Goal: Navigation & Orientation: Understand site structure

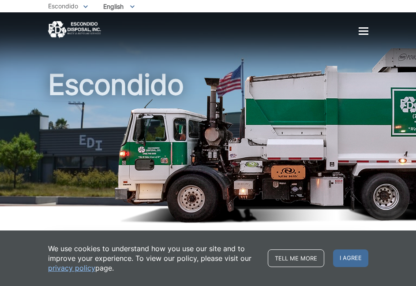
scroll to position [1575, 0]
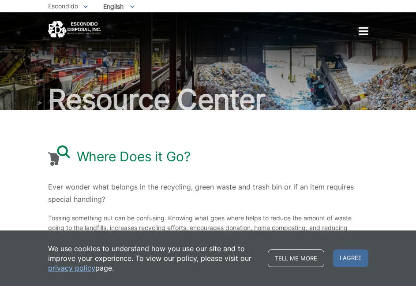
scroll to position [124, 0]
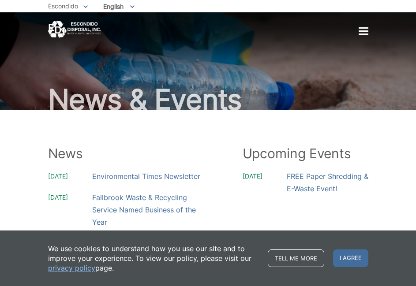
scroll to position [301, 0]
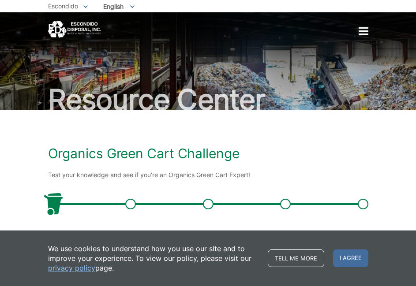
scroll to position [121, 0]
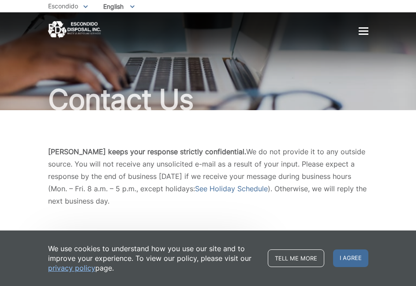
scroll to position [985, 0]
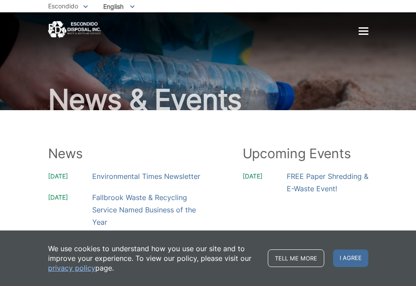
scroll to position [301, 0]
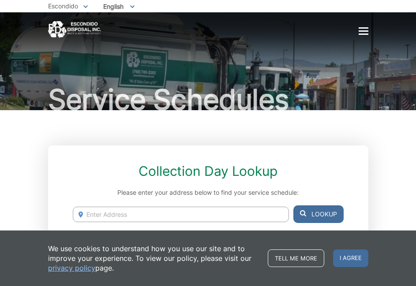
scroll to position [661, 0]
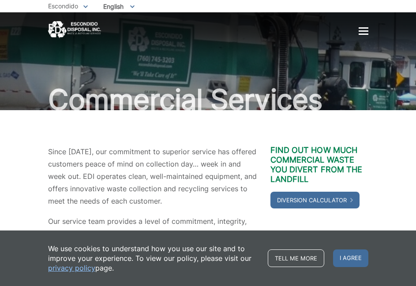
scroll to position [256, 0]
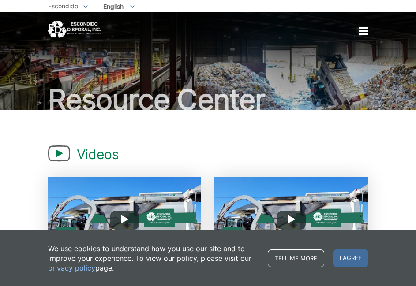
scroll to position [357, 0]
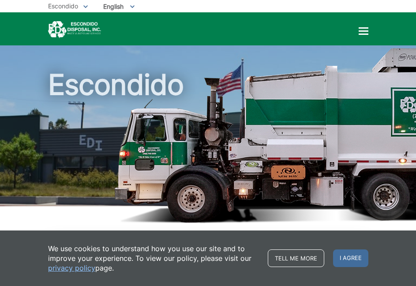
scroll to position [1575, 0]
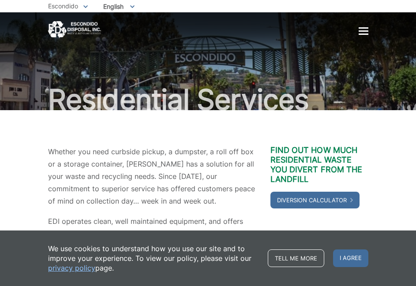
scroll to position [387, 0]
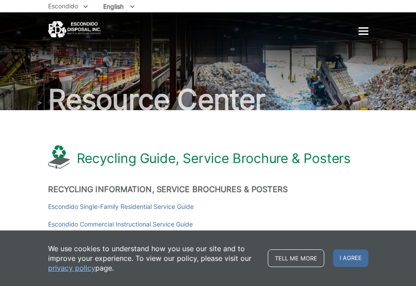
scroll to position [1737, 0]
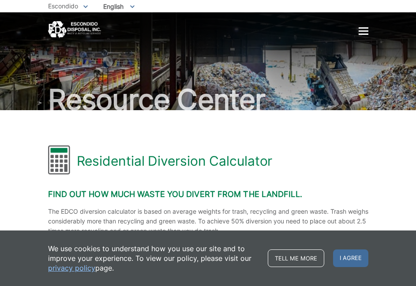
scroll to position [570, 0]
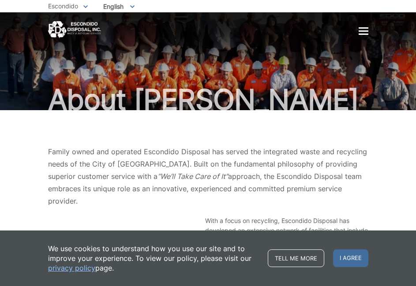
scroll to position [329, 0]
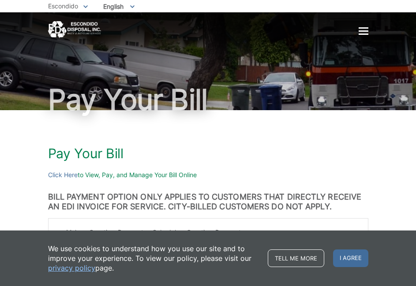
scroll to position [234, 0]
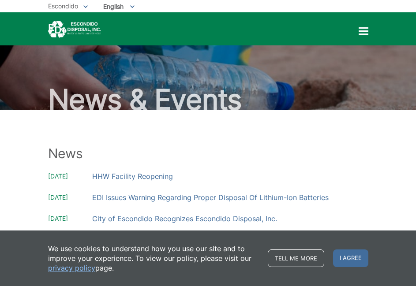
scroll to position [186, 0]
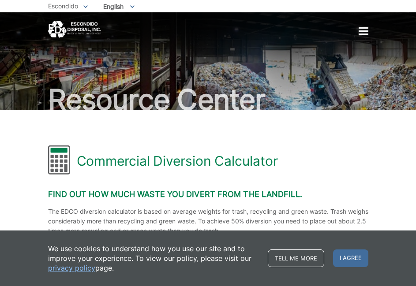
scroll to position [666, 0]
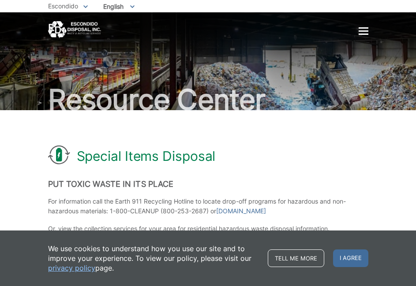
scroll to position [992, 0]
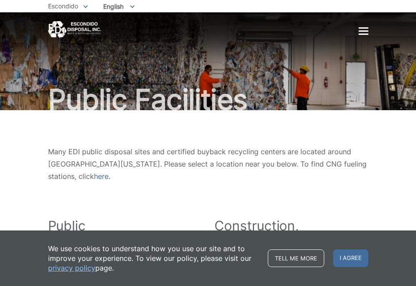
scroll to position [626, 0]
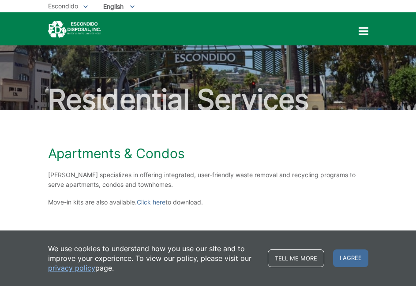
scroll to position [239, 0]
